Goal: Book appointment/travel/reservation

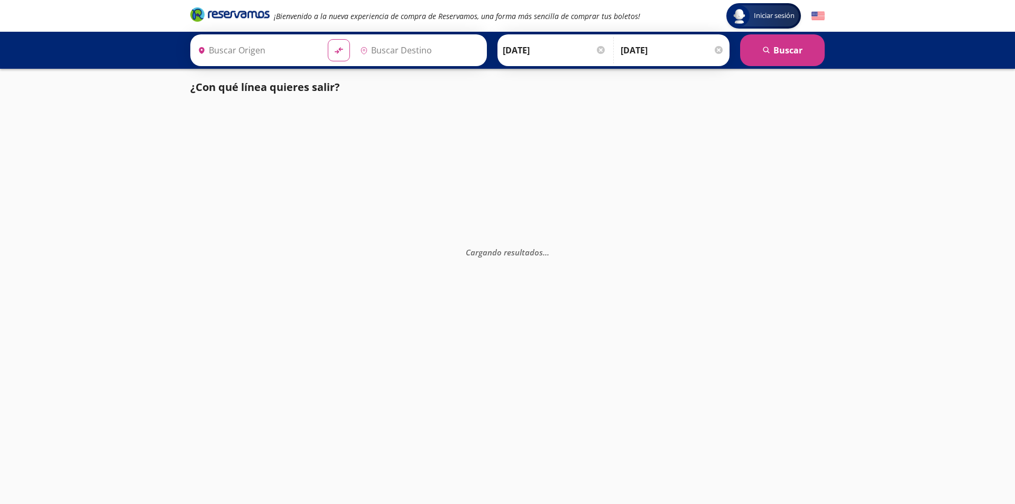
type input "[GEOGRAPHIC_DATA], [GEOGRAPHIC_DATA]"
type input "[GEOGRAPHIC_DATA], [GEOGRAPHIC_DATA][PERSON_NAME]"
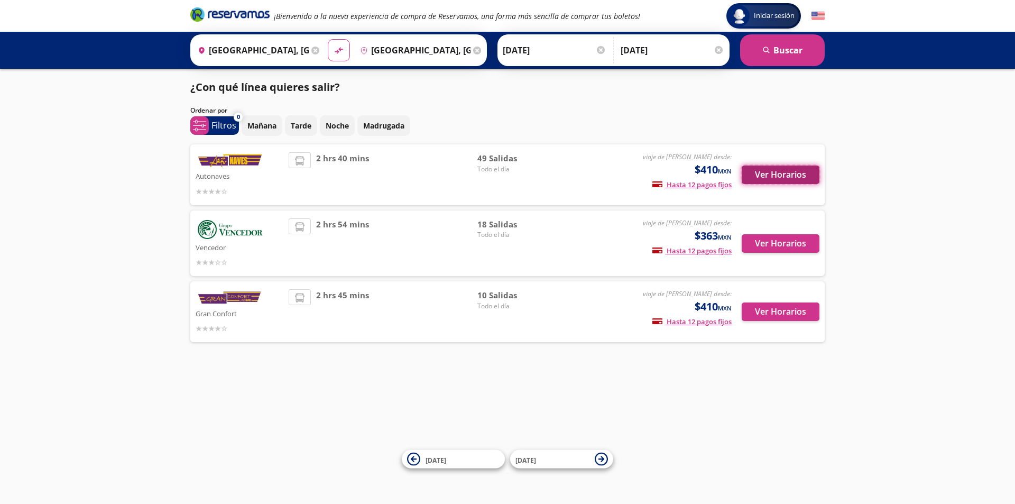
click at [773, 174] on button "Ver Horarios" at bounding box center [780, 174] width 78 height 18
click at [765, 245] on button "Ver Horarios" at bounding box center [780, 243] width 78 height 18
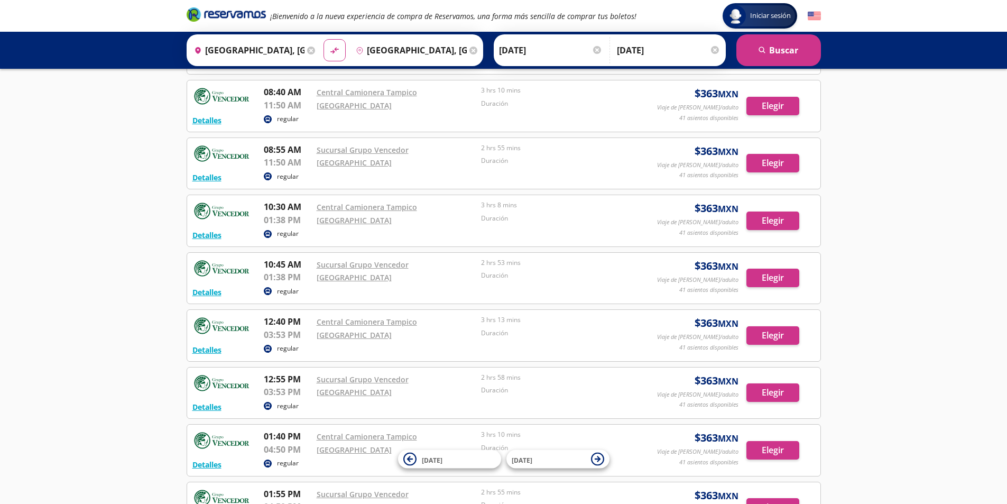
scroll to position [159, 0]
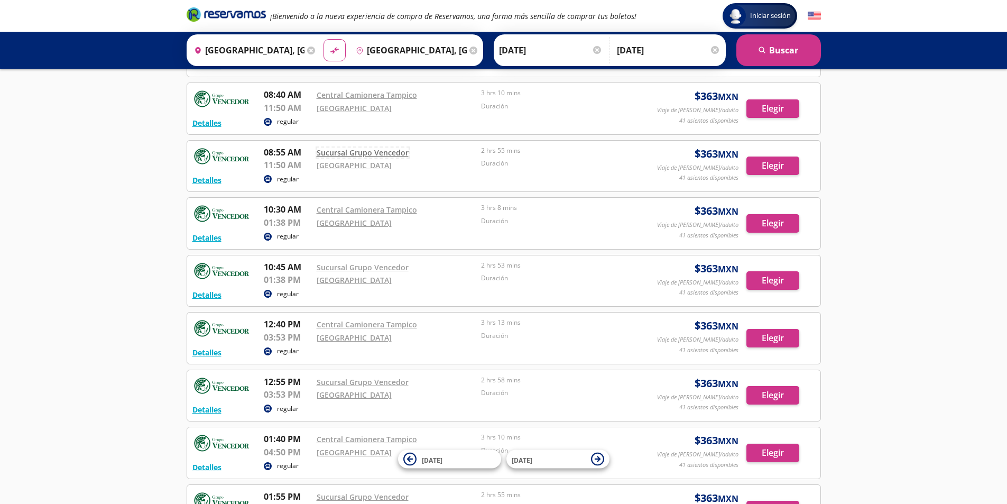
click at [338, 154] on link "Sucursal Grupo Vencedor" at bounding box center [363, 152] width 92 height 10
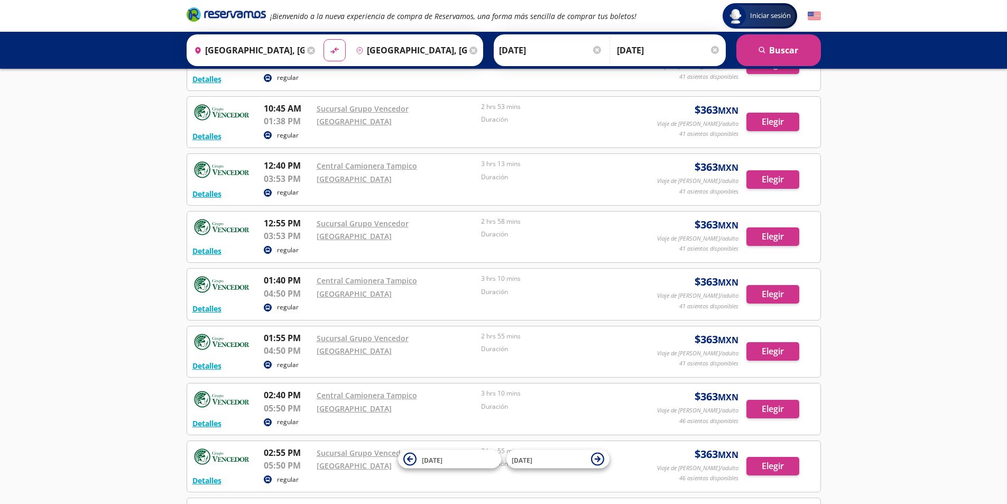
scroll to position [264, 0]
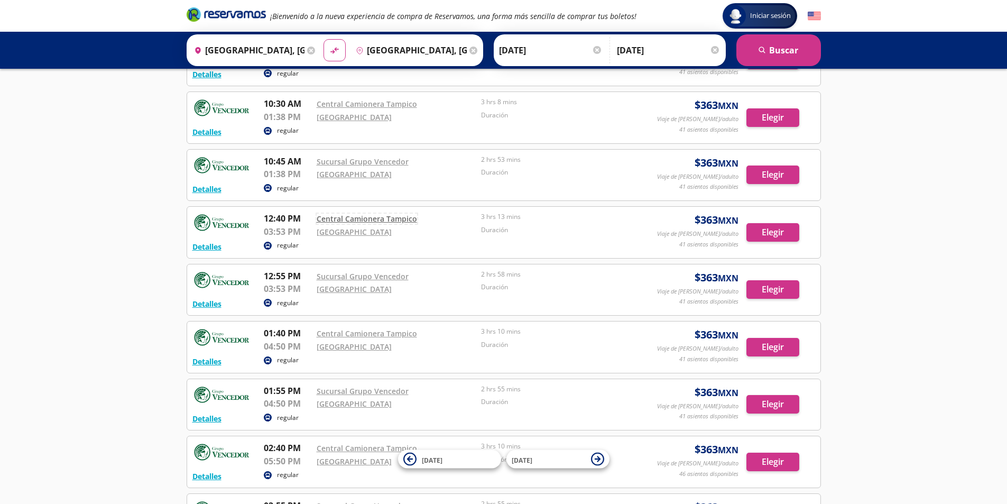
click at [348, 218] on link "Central Camionera Tampico" at bounding box center [367, 218] width 100 height 10
click at [376, 220] on link "Central Camionera Tampico" at bounding box center [367, 218] width 100 height 10
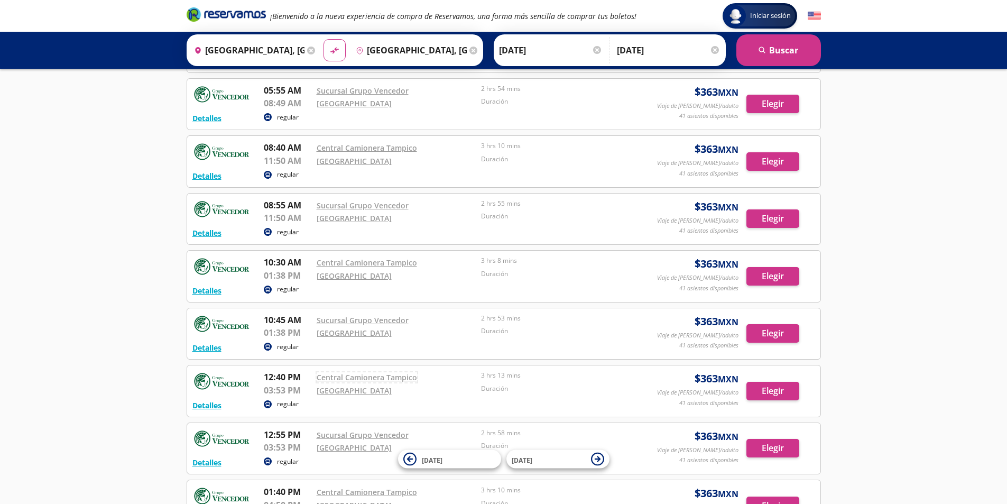
scroll to position [159, 0]
